Goal: Transaction & Acquisition: Purchase product/service

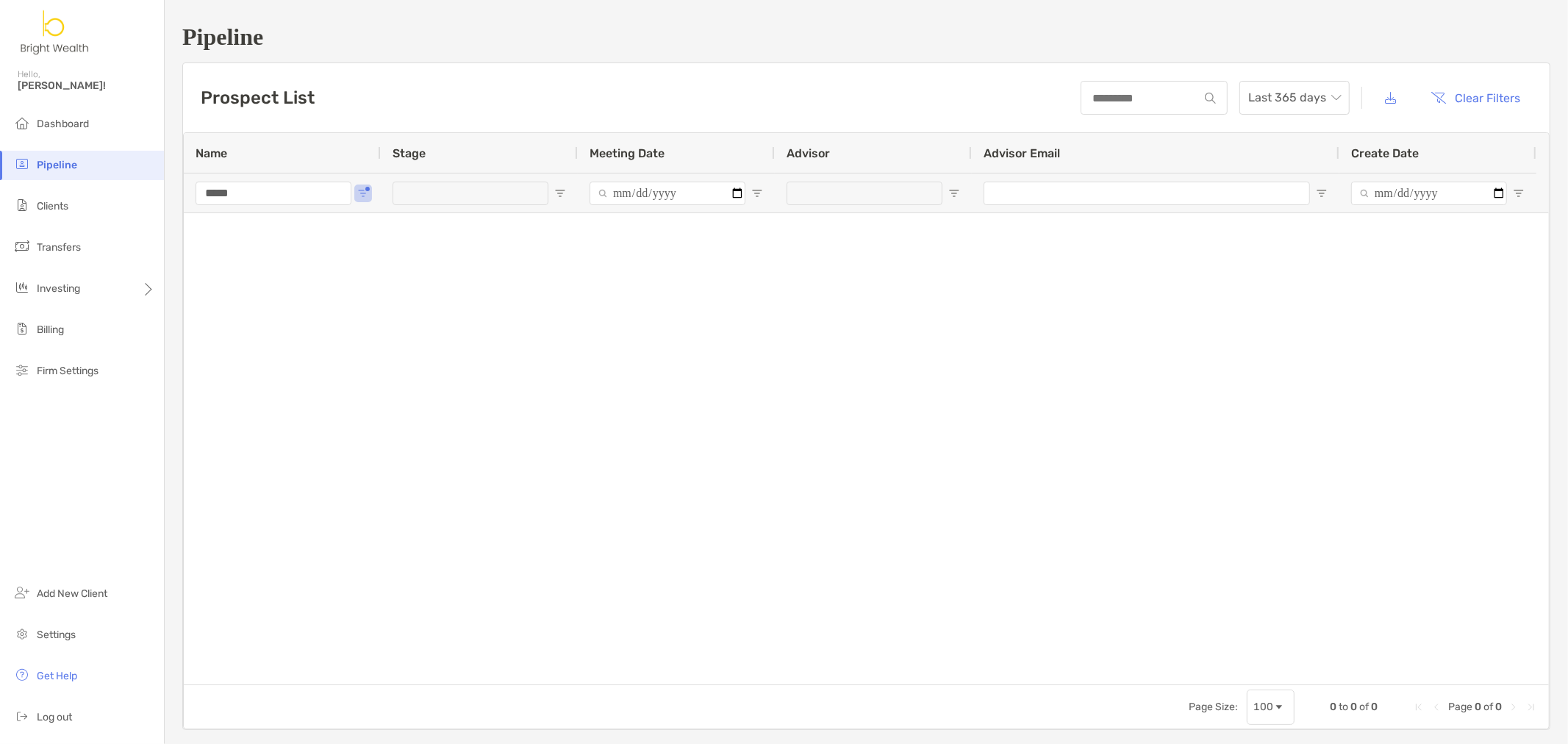
drag, startPoint x: 289, startPoint y: 186, endPoint x: -210, endPoint y: 163, distance: 499.5
click at [0, 163] on html "Pipeline Hello, [PERSON_NAME]! Dashboard Pipeline Clients Transfers Investing B…" at bounding box center [784, 372] width 1568 height 744
click at [76, 218] on li "Clients" at bounding box center [82, 207] width 164 height 30
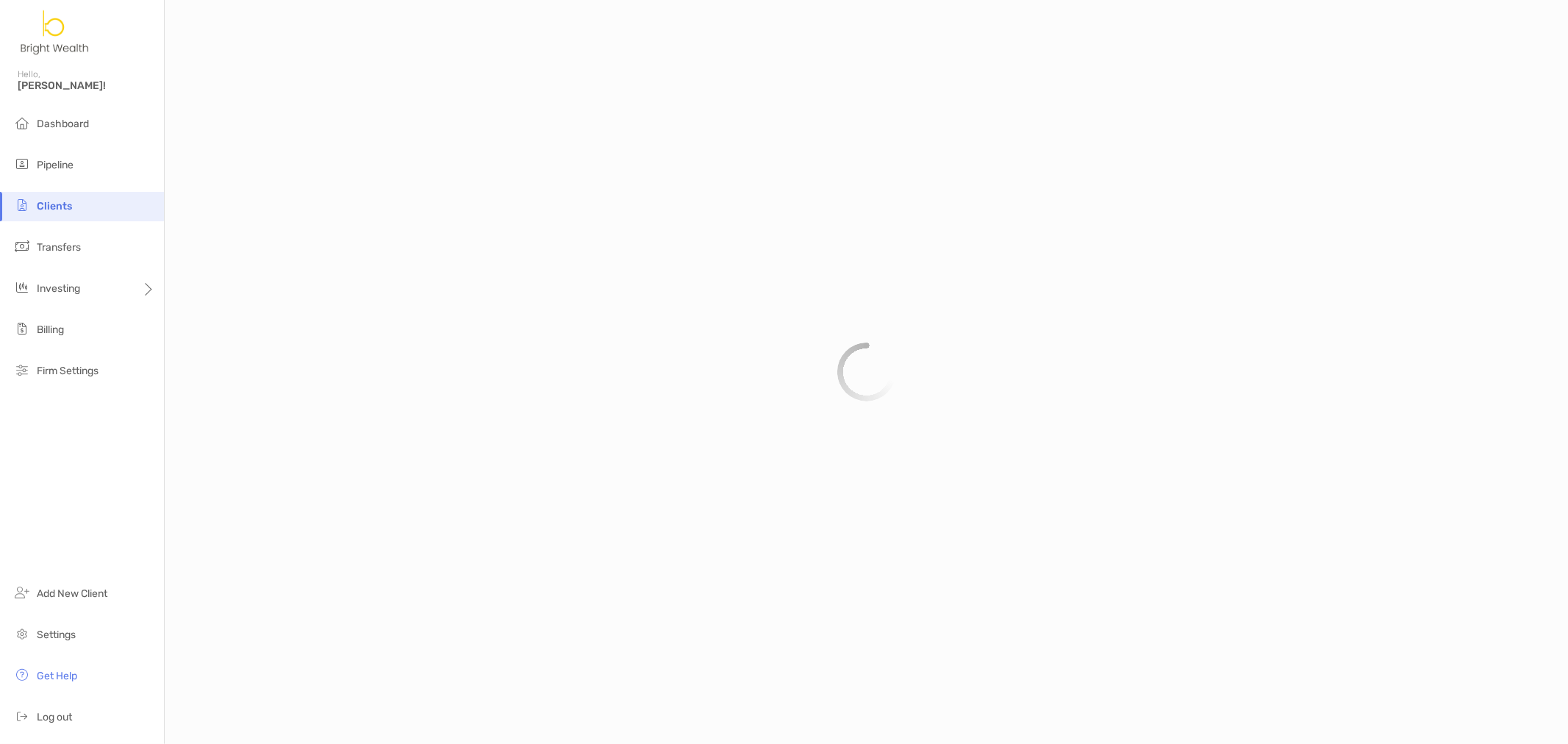
click at [71, 211] on li "Clients" at bounding box center [82, 207] width 164 height 30
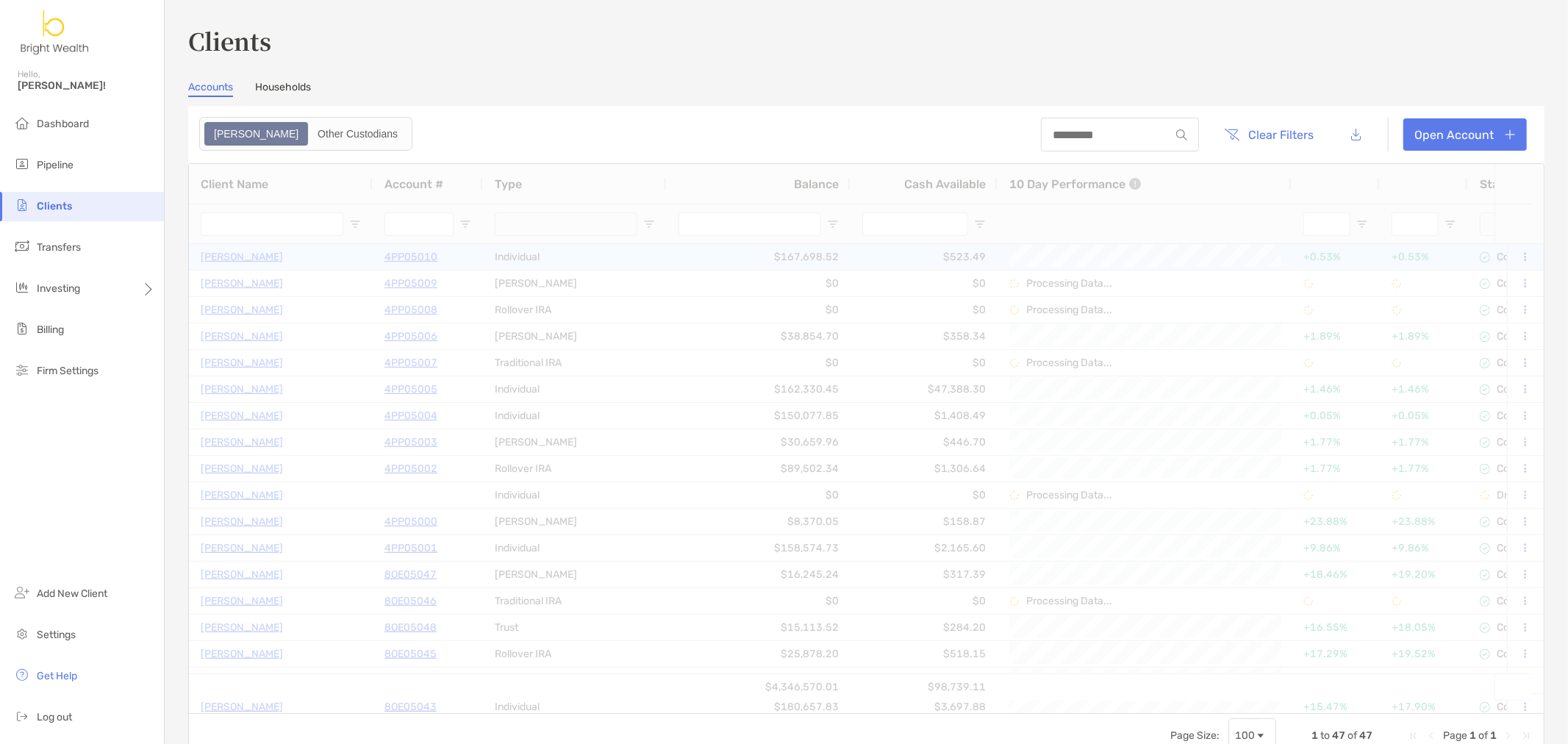
type input "******"
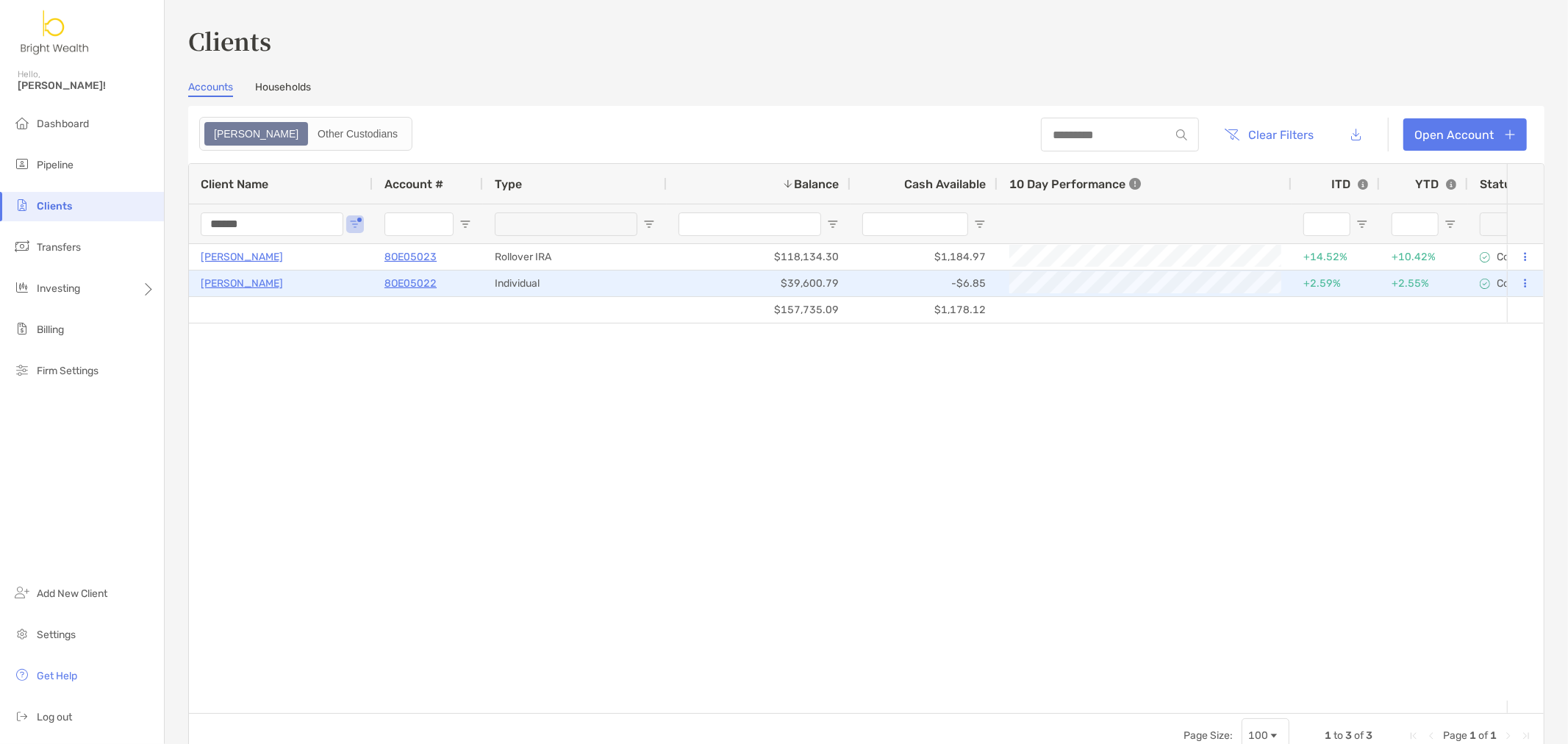
click at [427, 279] on p "8OE05022" at bounding box center [410, 284] width 53 height 18
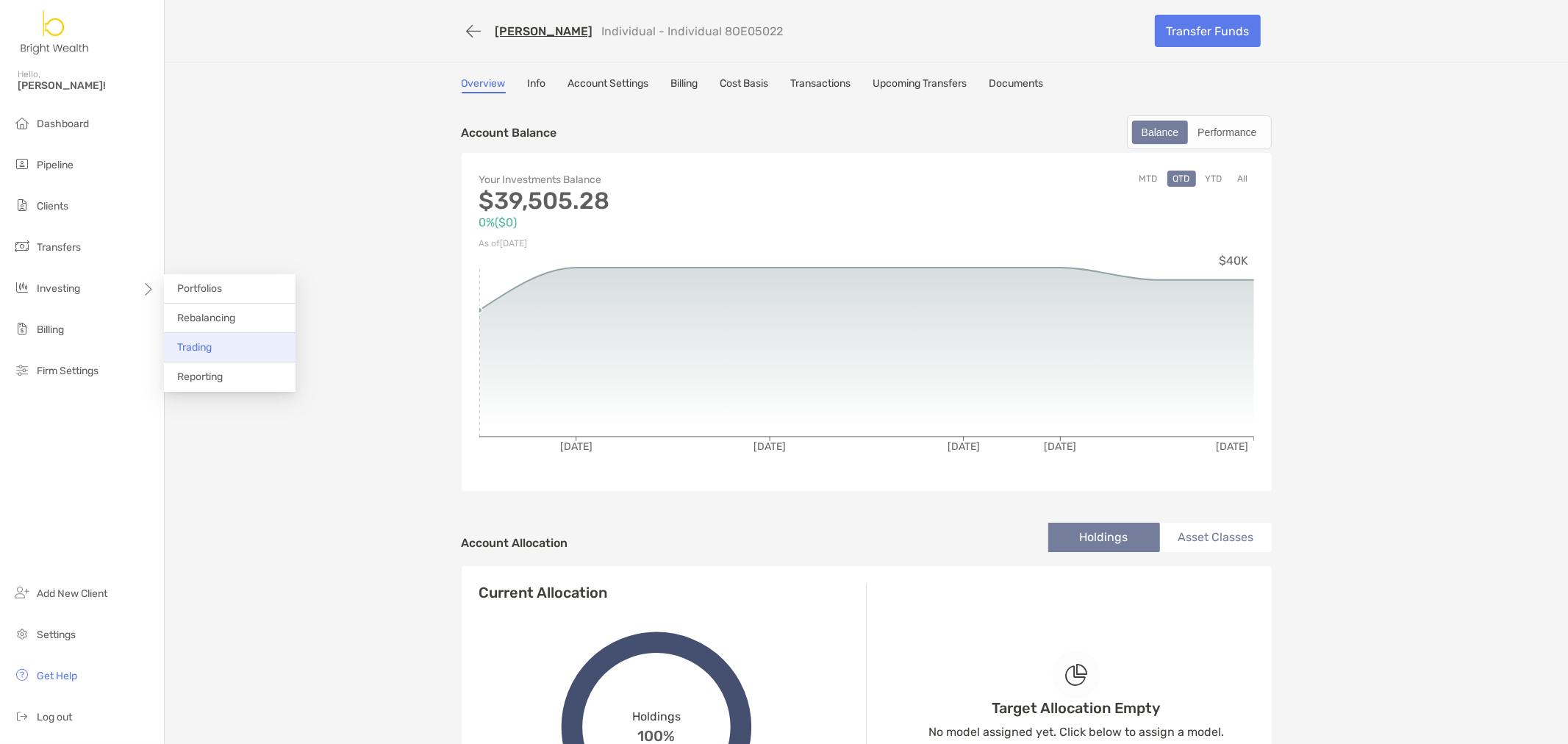
click at [199, 344] on span "Trading" at bounding box center [194, 348] width 34 height 13
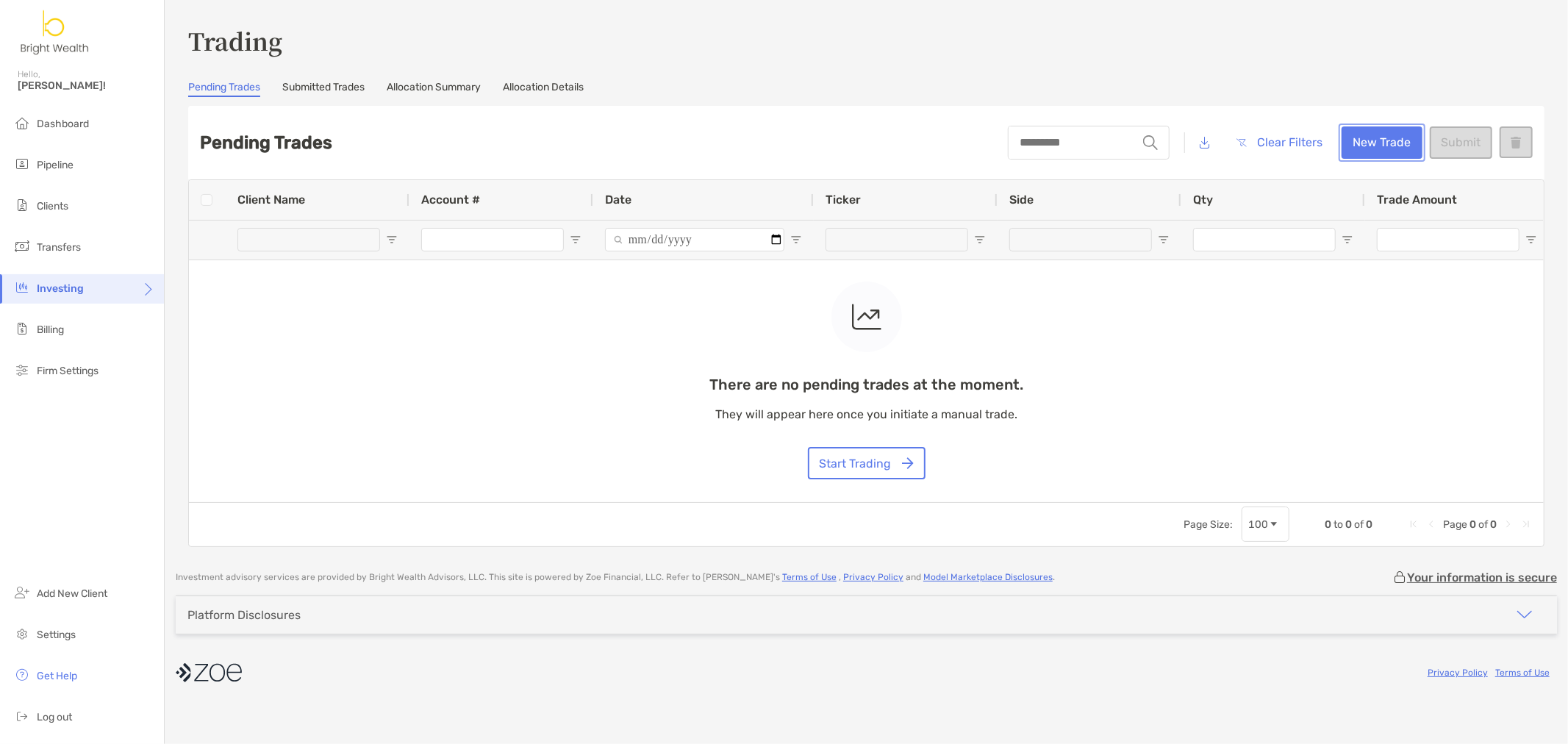
click at [1369, 152] on button "New Trade" at bounding box center [1383, 142] width 81 height 32
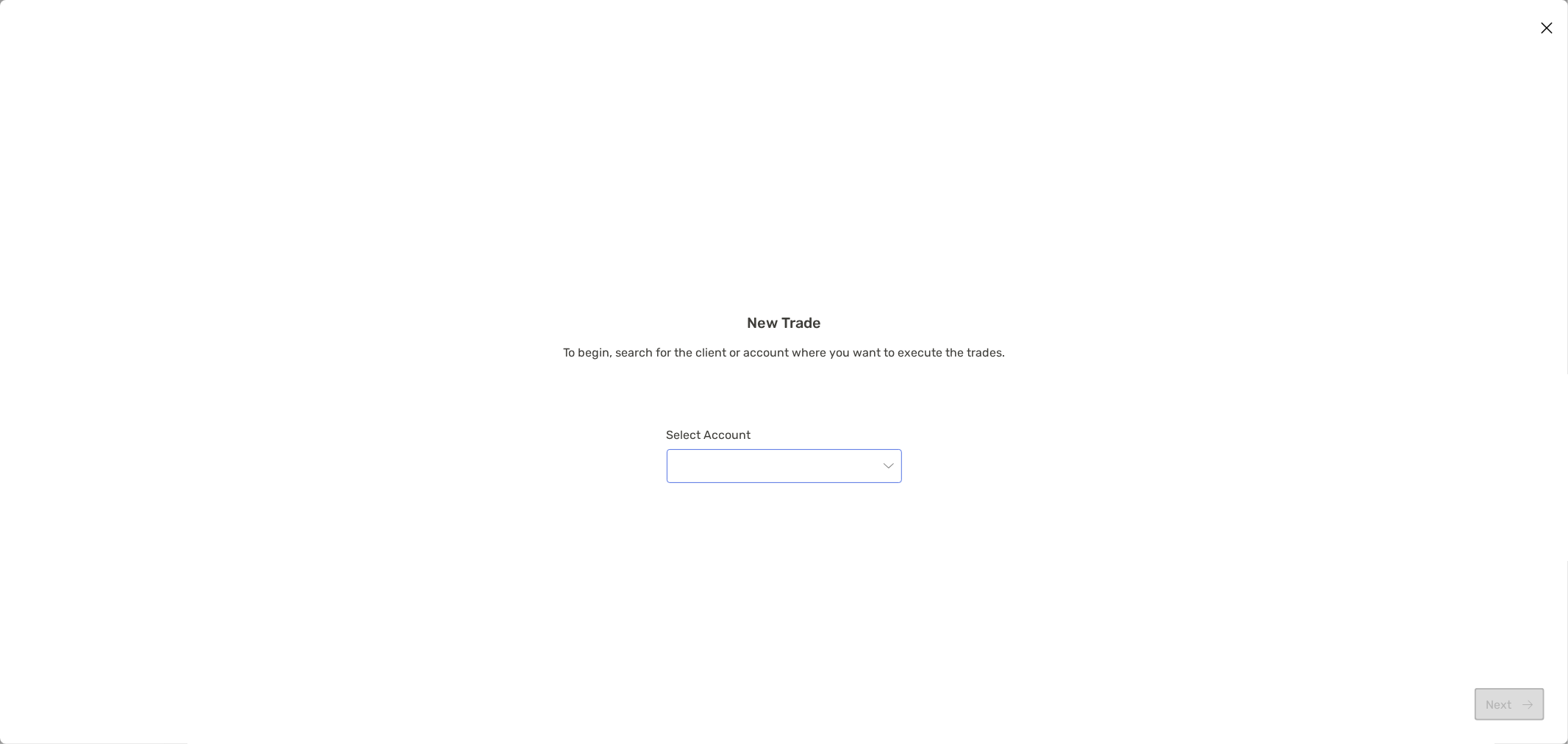
click at [790, 481] on input "modal" at bounding box center [777, 466] width 203 height 32
type input "*****"
click at [809, 475] on input "modal" at bounding box center [777, 466] width 203 height 32
type input "*****"
click at [832, 502] on div "8OE05022 - [PERSON_NAME]" at bounding box center [784, 505] width 212 height 18
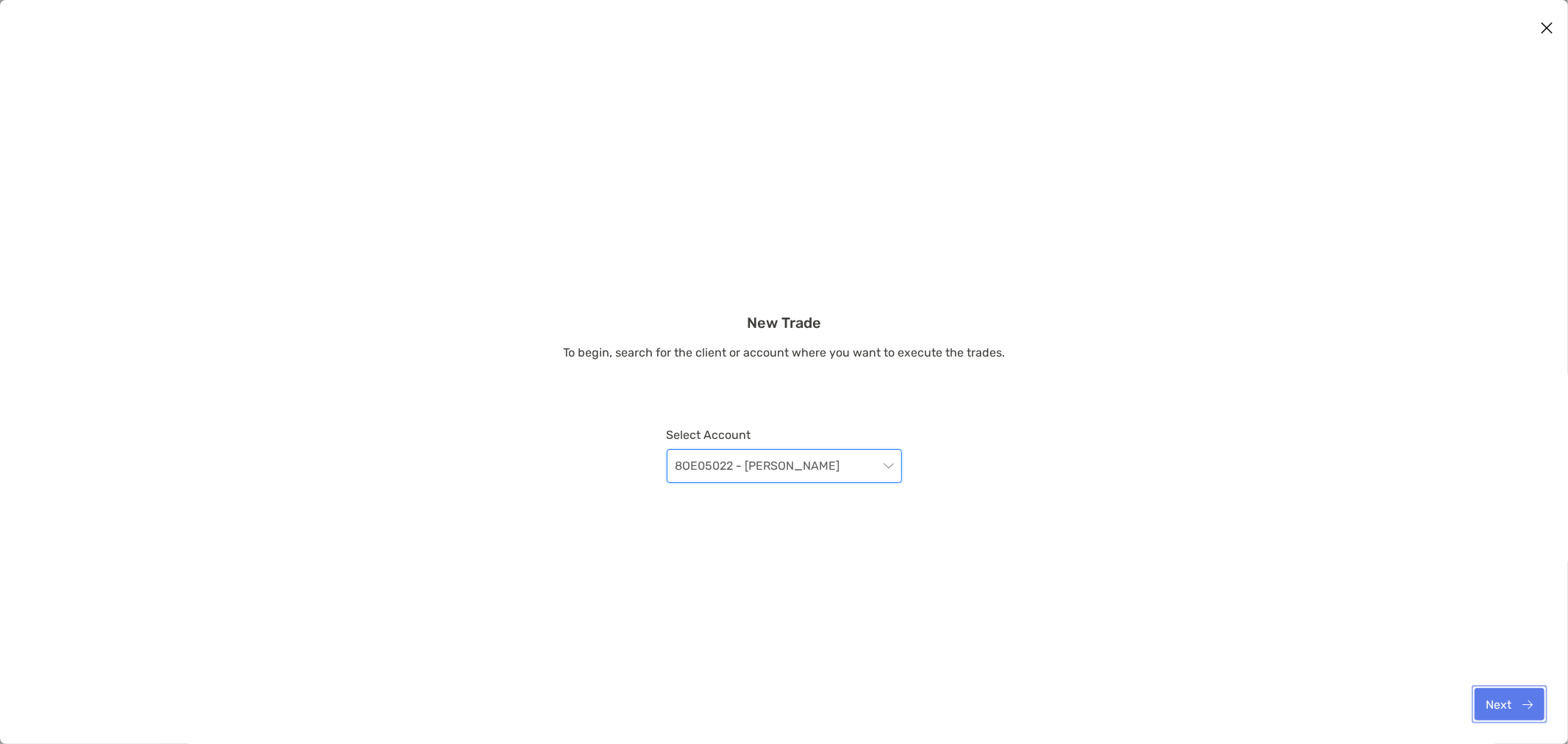
click at [1532, 700] on button "Next" at bounding box center [1510, 704] width 70 height 32
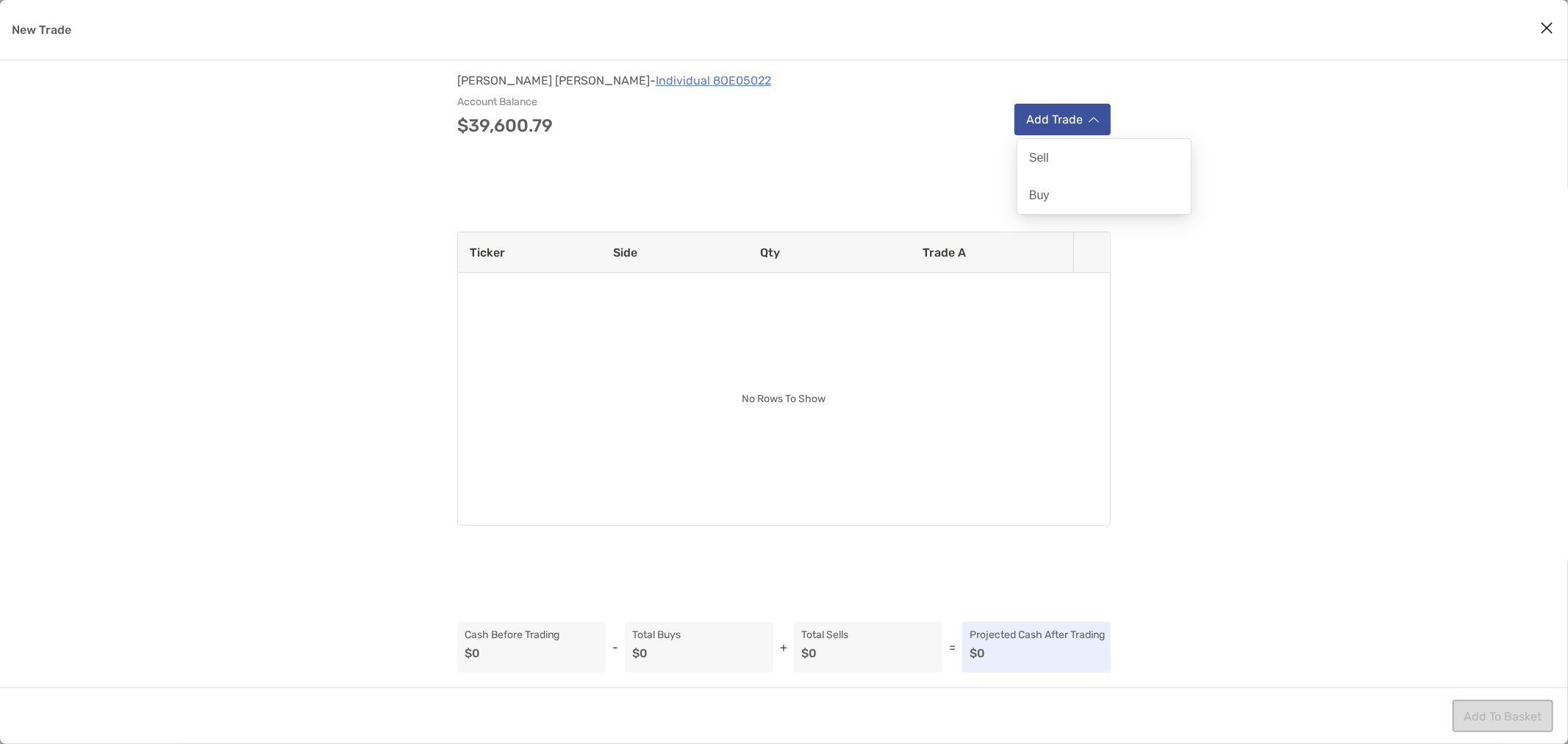
click at [1055, 125] on button "Add Trade" at bounding box center [1063, 119] width 96 height 31
click at [1047, 173] on div "Sell" at bounding box center [1104, 158] width 173 height 38
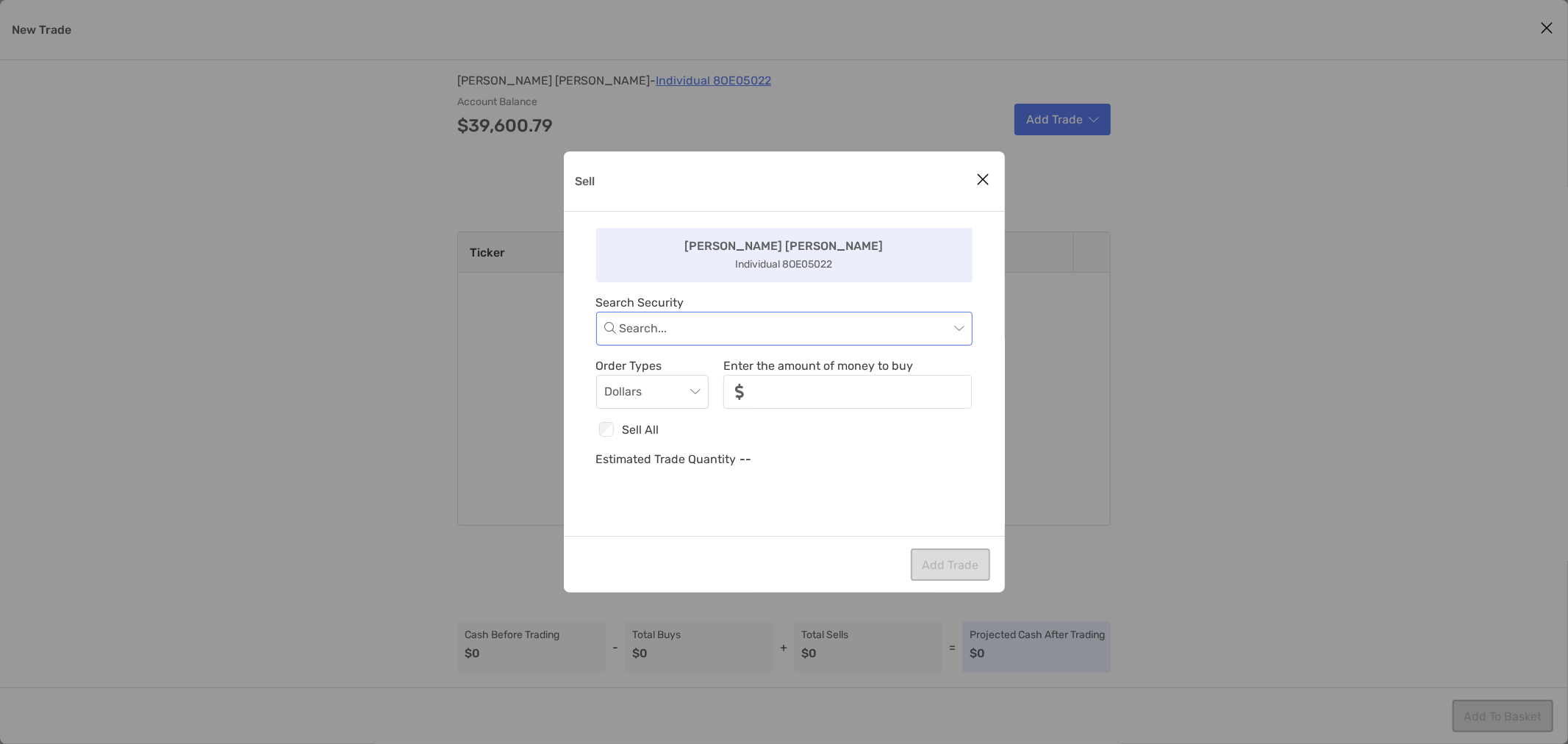
click at [671, 337] on input "Sell" at bounding box center [784, 328] width 329 height 32
click at [950, 282] on div "[PERSON_NAME] [PERSON_NAME] Individual 8OE05022" at bounding box center [784, 254] width 376 height 54
click at [862, 337] on input "Sell" at bounding box center [784, 328] width 329 height 32
type input "*"
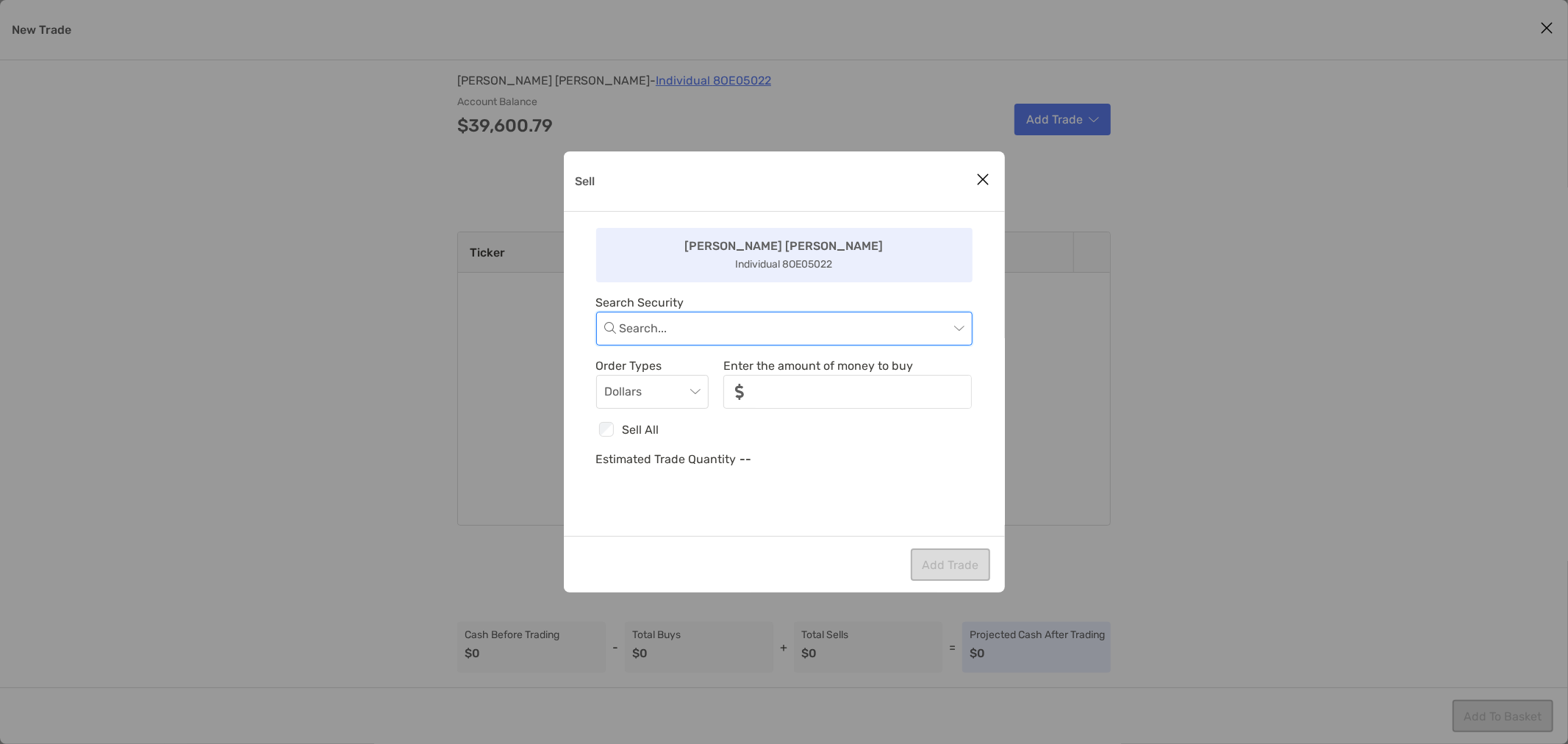
click at [756, 336] on input "Sell" at bounding box center [784, 328] width 329 height 32
type input "*****"
click at [726, 328] on input "Sell" at bounding box center [784, 328] width 329 height 32
click at [808, 377] on icon "No data" at bounding box center [784, 384] width 47 height 37
click at [990, 171] on icon "Close modal" at bounding box center [984, 179] width 13 height 18
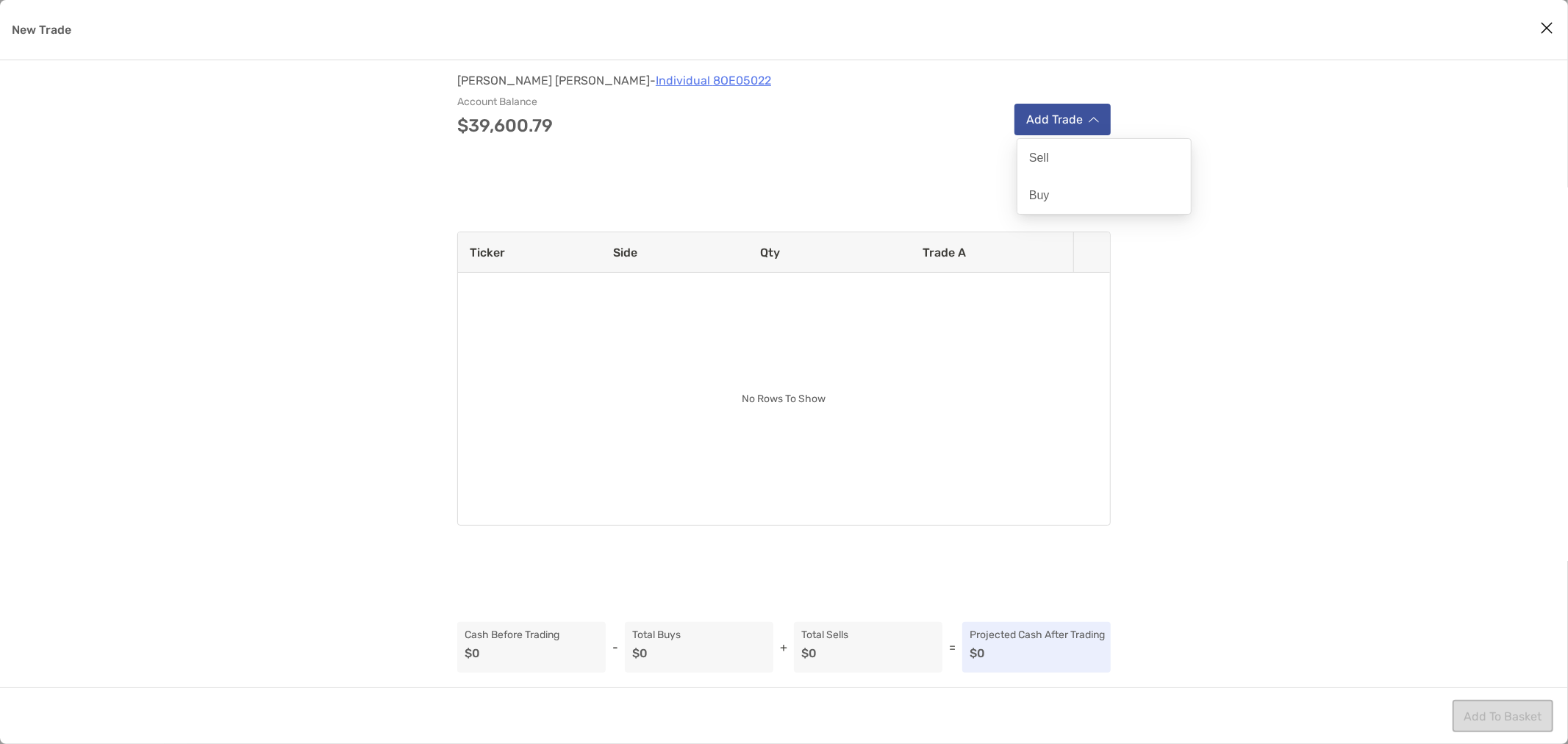
click at [1056, 126] on button "Add Trade" at bounding box center [1063, 119] width 96 height 31
click at [1056, 148] on div "Sell" at bounding box center [1104, 158] width 173 height 38
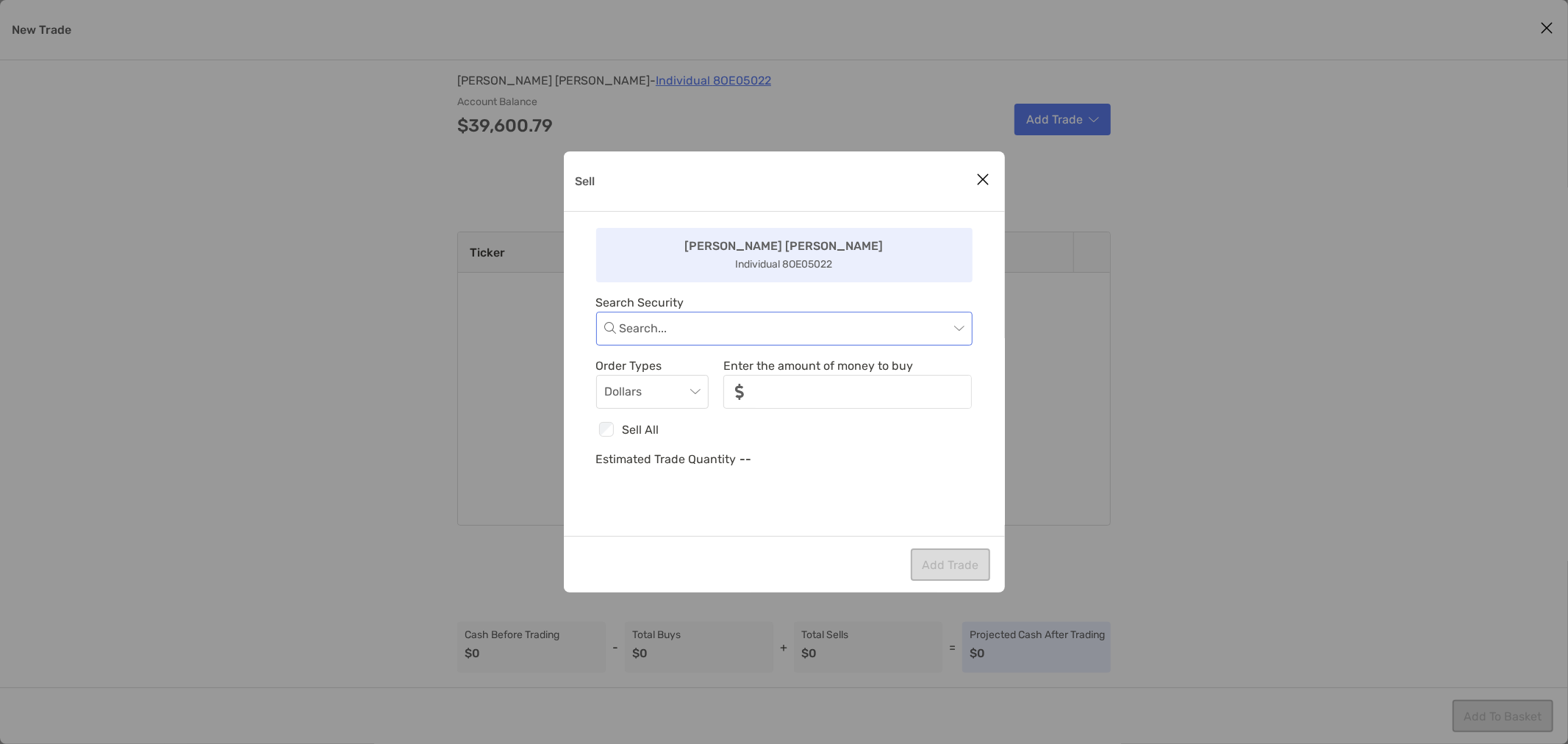
click at [953, 326] on span "Sell" at bounding box center [791, 328] width 344 height 32
click at [911, 369] on div "VMFXX - Vanguard Money Market Reserves Federal Money Market Fund" at bounding box center [784, 368] width 353 height 18
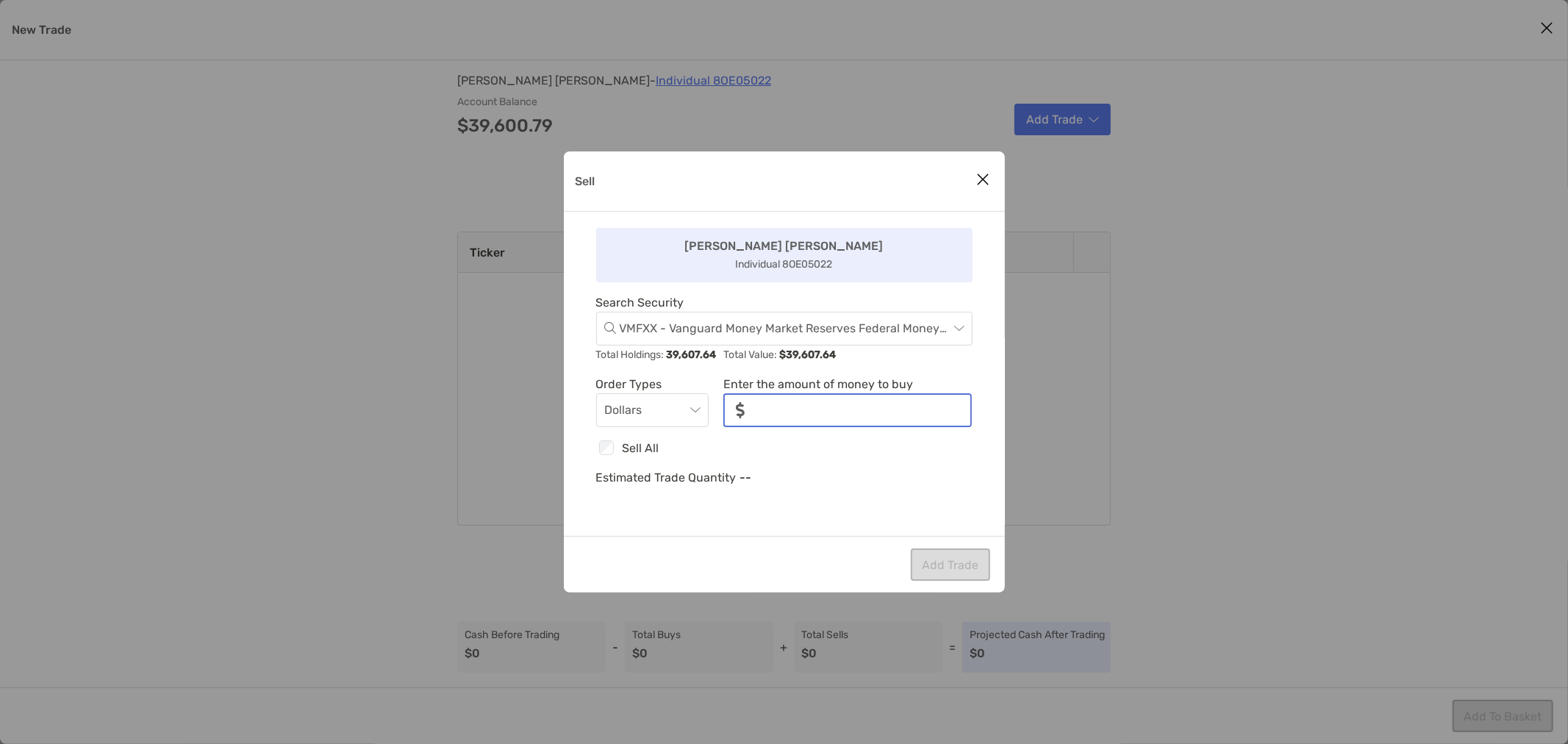
click at [854, 402] on input "noSymbolCurrency" at bounding box center [864, 410] width 214 height 31
type input "***"
click at [939, 568] on button "Add Trade" at bounding box center [950, 564] width 79 height 32
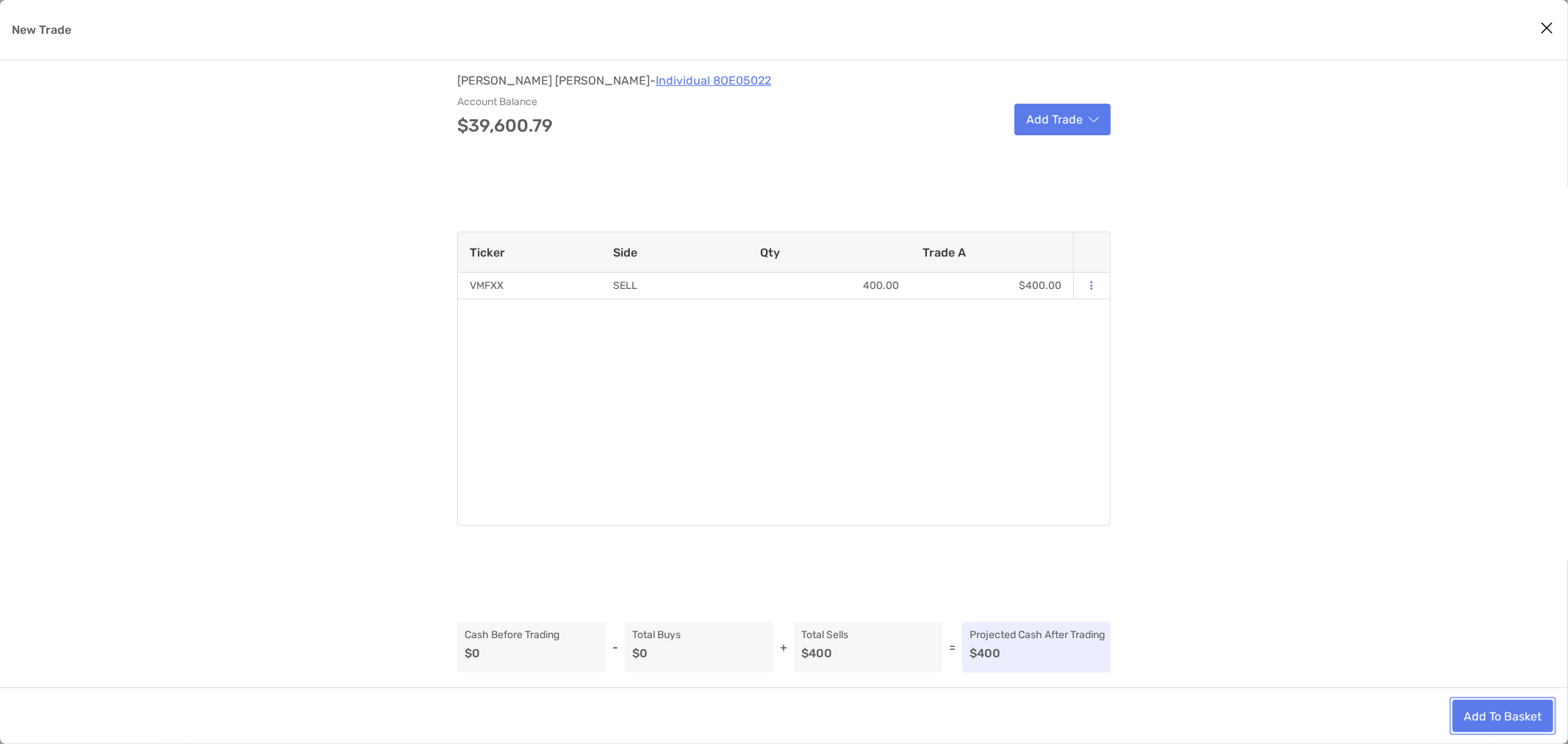
click at [1480, 711] on button "Add To Basket" at bounding box center [1503, 715] width 100 height 32
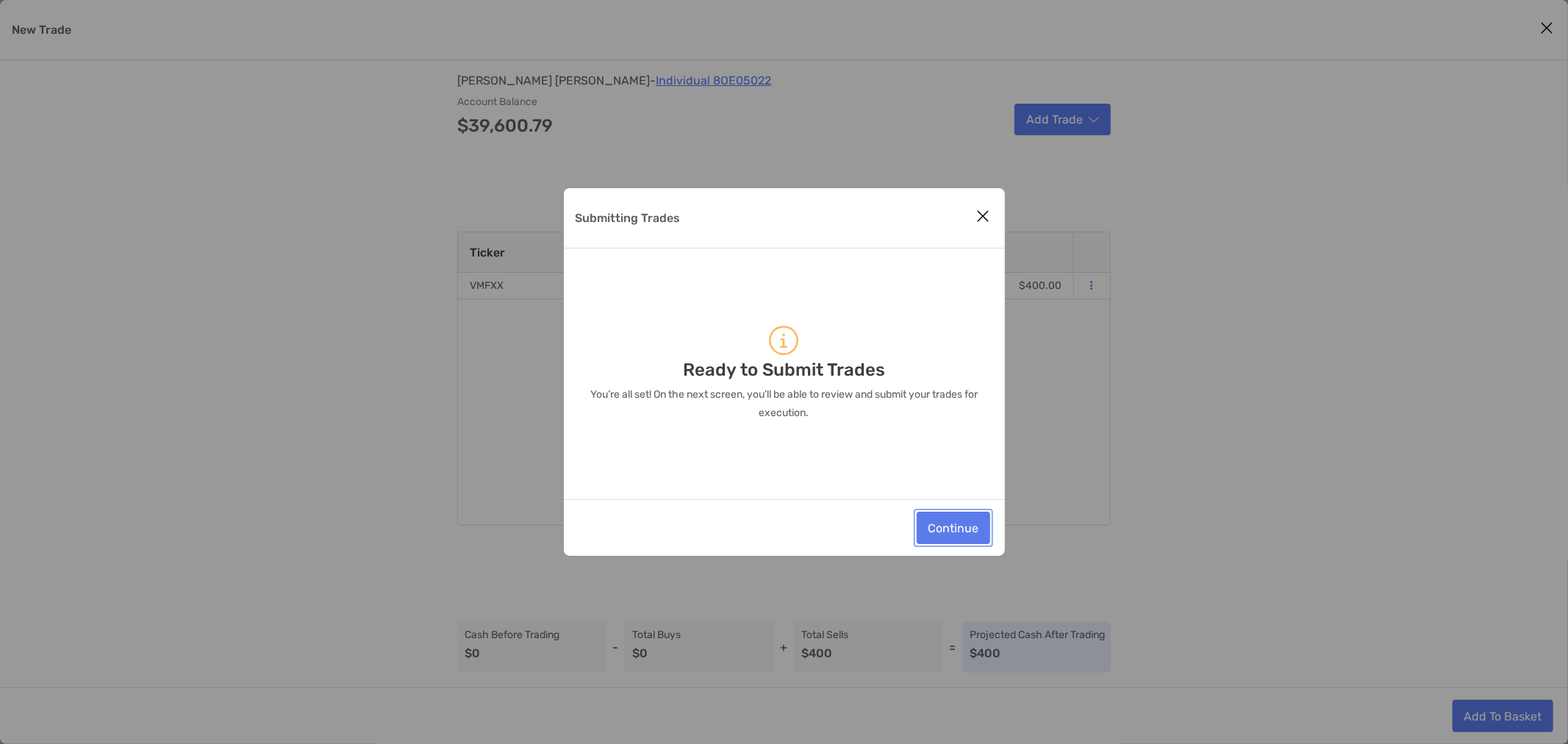
click at [980, 542] on button "Continue" at bounding box center [954, 527] width 74 height 32
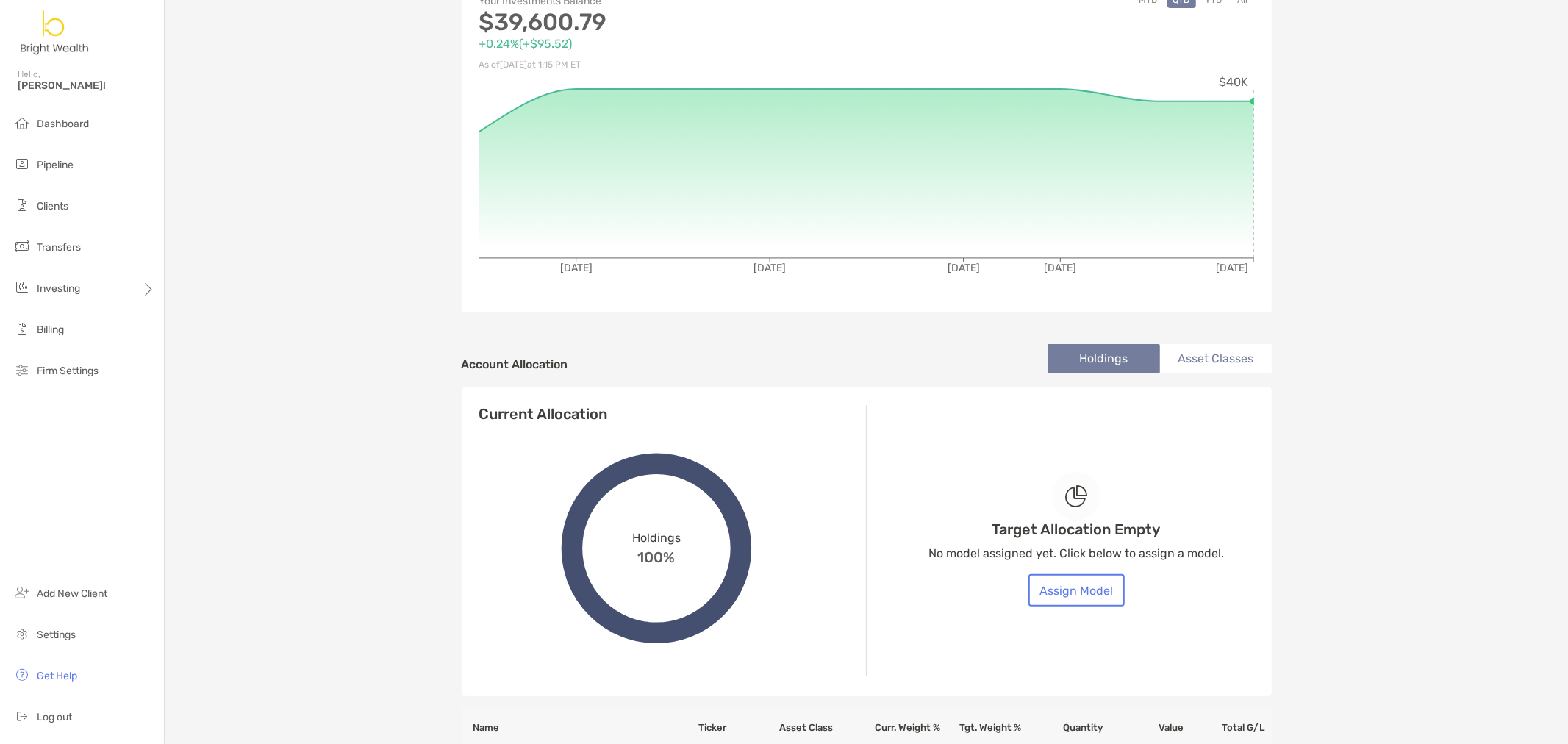
scroll to position [369, 0]
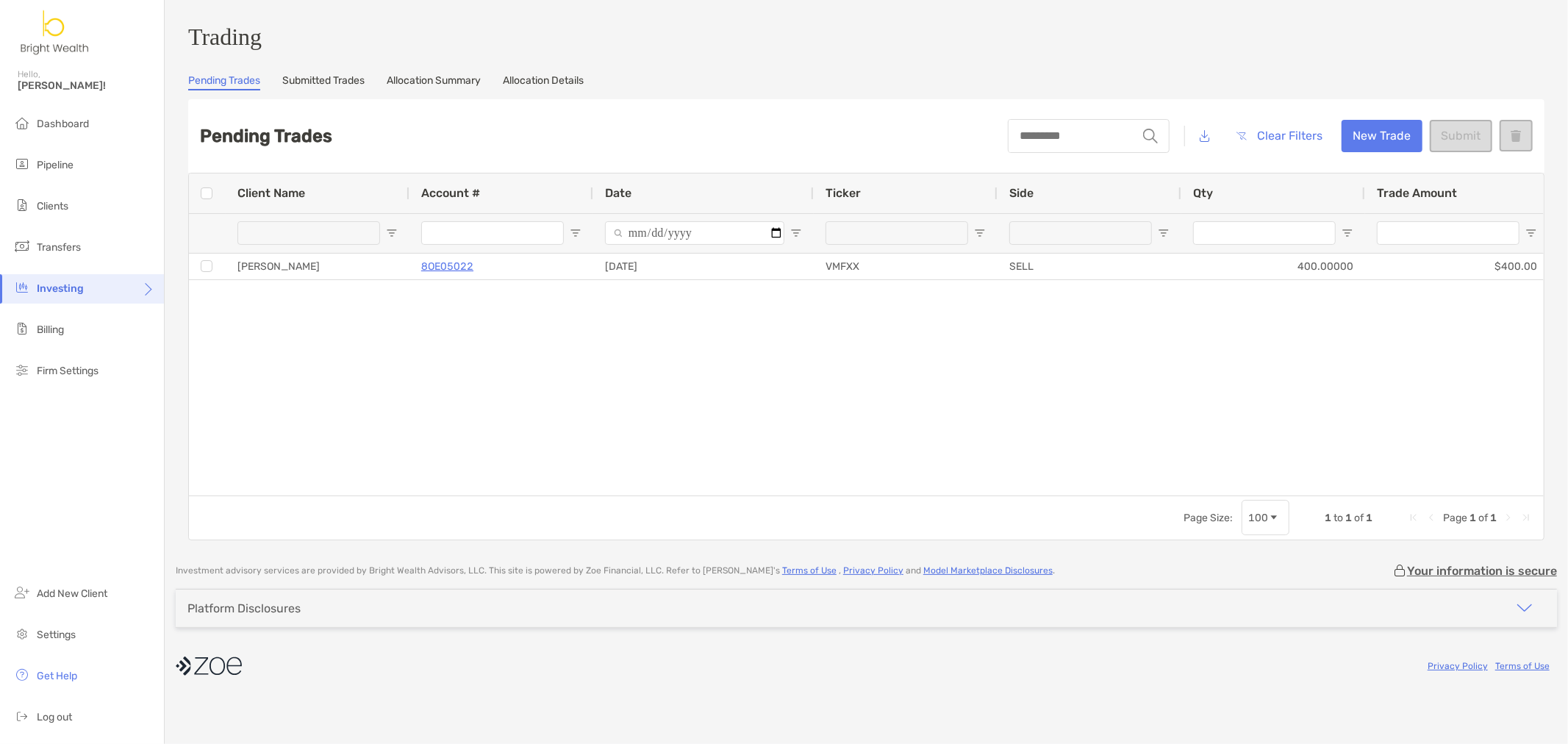
click at [60, 221] on ul "Dashboard Pipeline Clients Transfers Investing Billing Firm Settings" at bounding box center [82, 254] width 164 height 289
click at [67, 208] on span "Clients" at bounding box center [53, 207] width 31 height 13
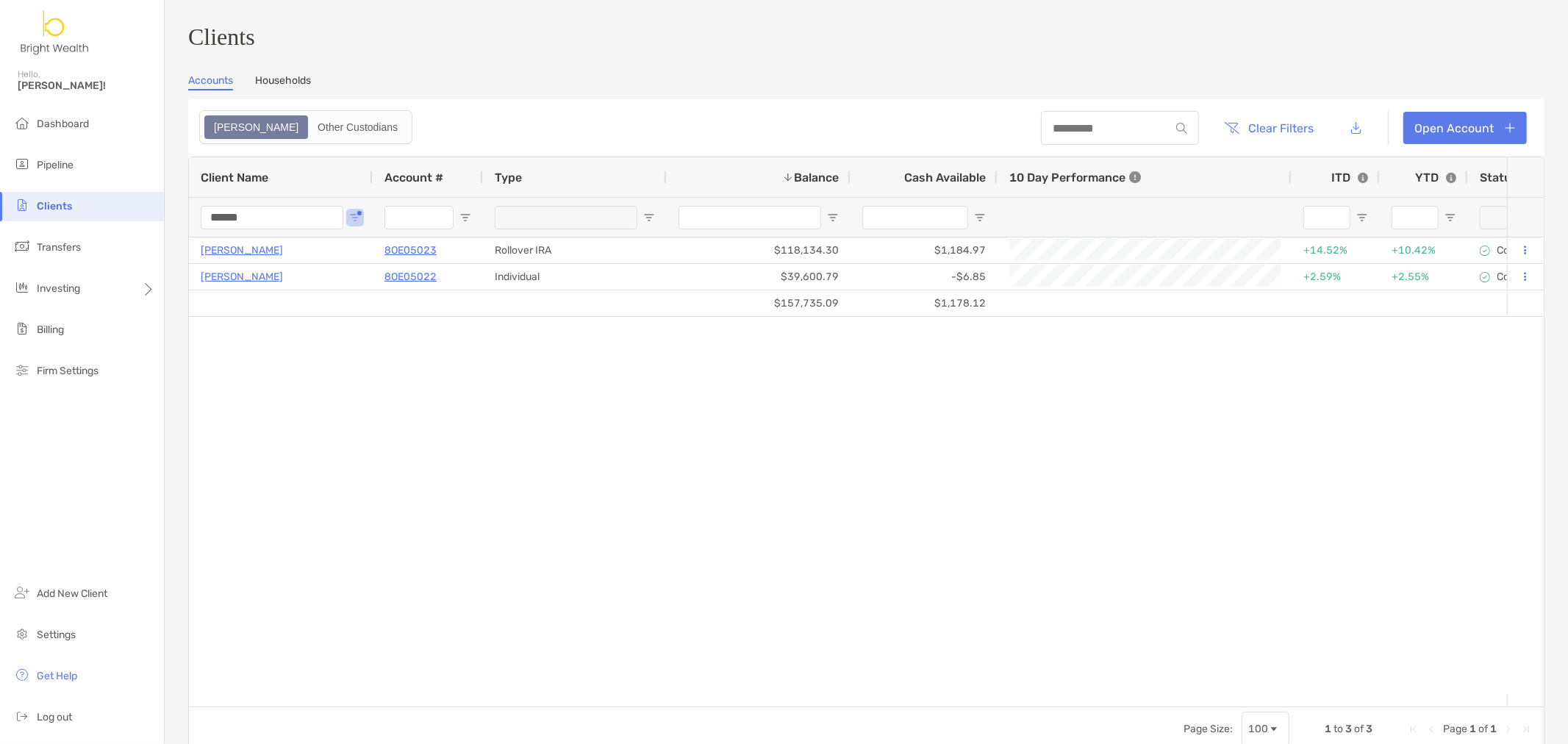
drag, startPoint x: 314, startPoint y: 230, endPoint x: 41, endPoint y: 219, distance: 273.2
click at [45, 220] on div "Clients Hello, Henry! Dashboard Pipeline Clients Transfers Investing Billing Fi…" at bounding box center [784, 372] width 1568 height 744
type input "****"
